Goal: Complete application form: Complete application form

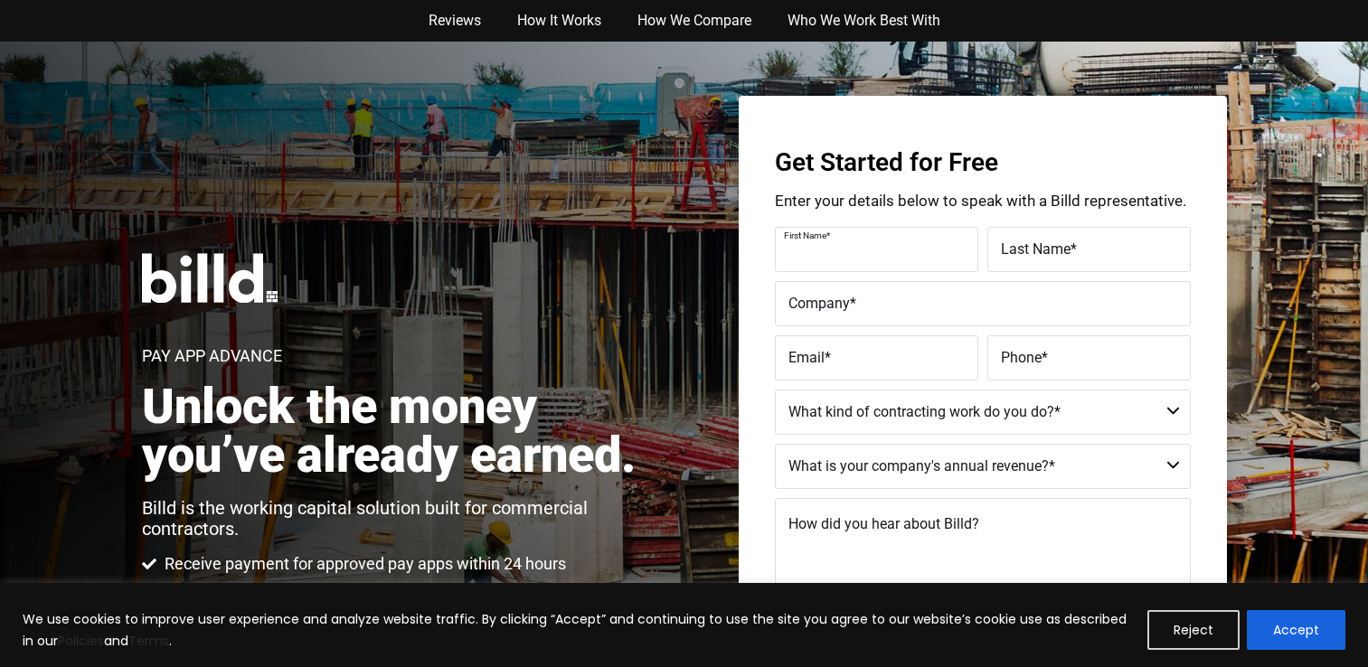
scroll to position [132, 0]
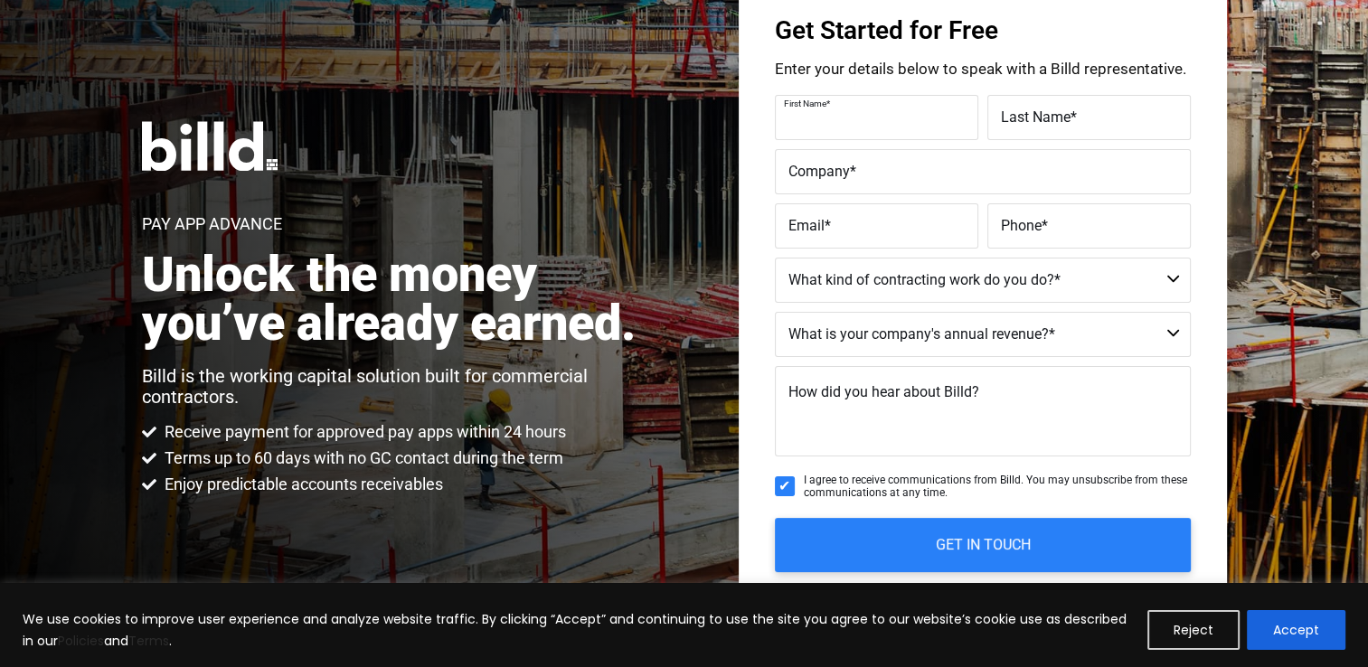
type input "berith"
type input "sopoaga"
type input "[EMAIL_ADDRESS][DOMAIN_NAME]"
type input "[PHONE_NUMBER]"
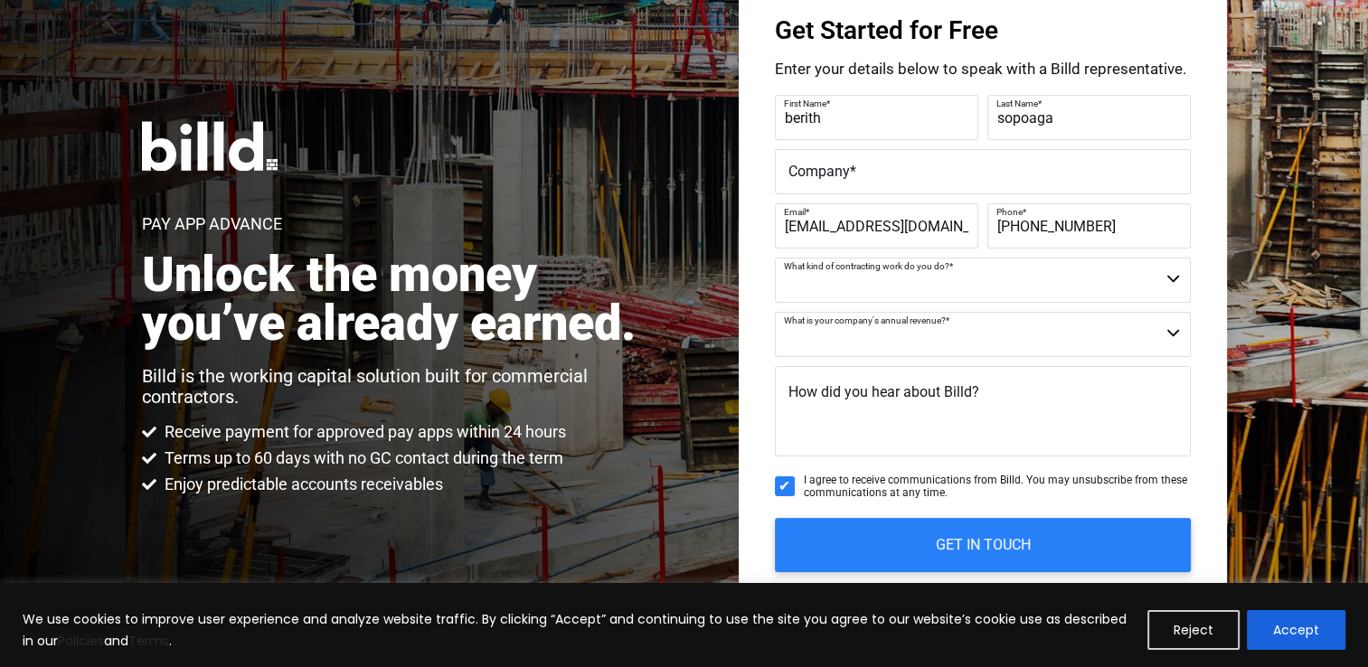
click at [887, 168] on label "Company *" at bounding box center [982, 172] width 389 height 26
click at [887, 168] on input "Company *" at bounding box center [983, 171] width 416 height 45
type input "green window cleaning"
click at [897, 280] on select "Commercial Commercial and Residential Residential Not a Contractor" at bounding box center [983, 280] width 416 height 45
select select "Commercial and Residential"
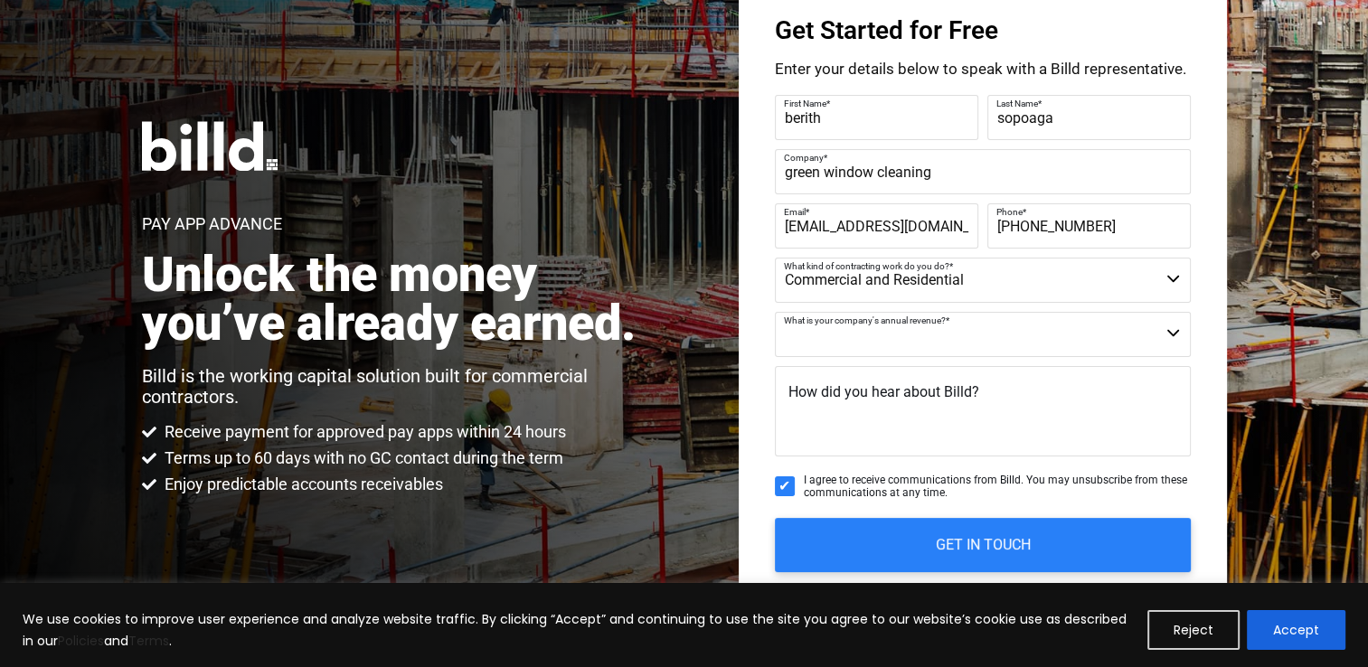
click at [775, 258] on select "Commercial Commercial and Residential Residential Not a Contractor" at bounding box center [983, 280] width 416 height 45
click at [889, 338] on select "$40M + $25M - $40M $8M - $25M $4M - $8M $2M - $4M $1M - $2M Less than $1M" at bounding box center [983, 334] width 416 height 45
select select "Less than $1M"
click at [775, 312] on select "$40M + $25M - $40M $8M - $25M $4M - $8M $2M - $4M $1M - $2M Less than $1M" at bounding box center [983, 334] width 416 height 45
click at [879, 425] on textarea "How did you hear about Billd?" at bounding box center [983, 411] width 416 height 90
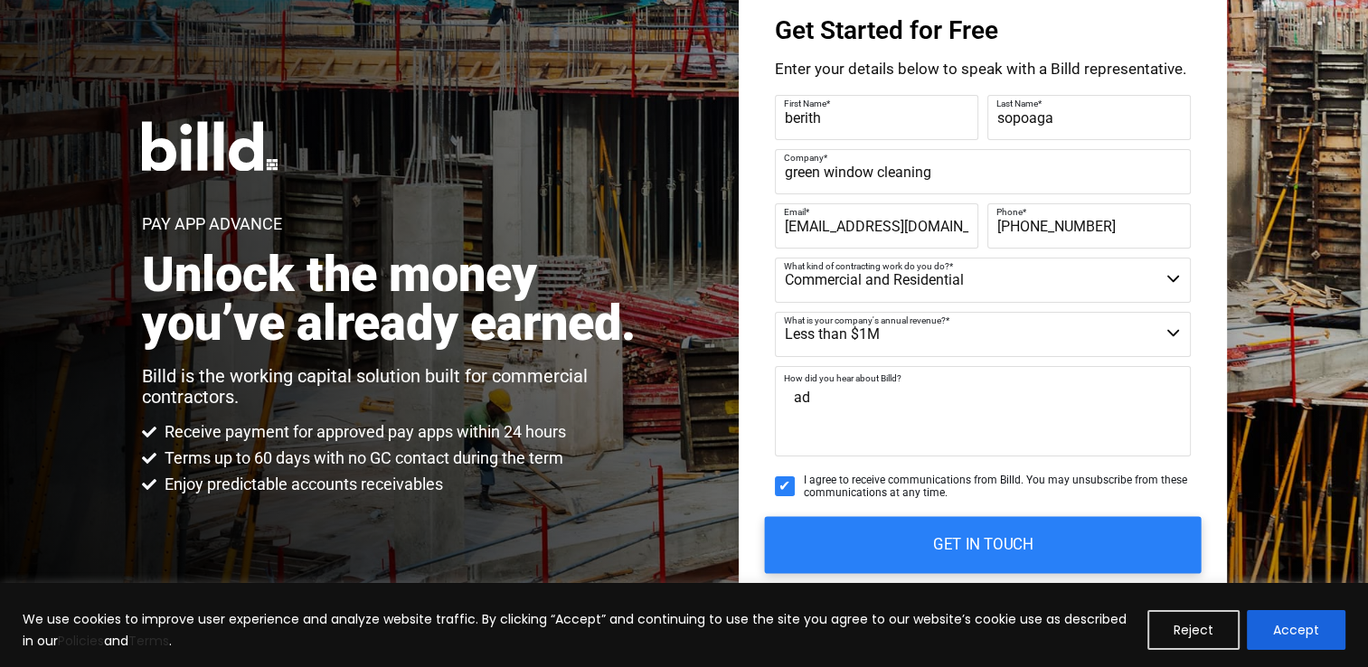
type textarea "ad"
click at [905, 548] on input "GET IN TOUCH" at bounding box center [982, 544] width 437 height 57
